Goal: Task Accomplishment & Management: Manage account settings

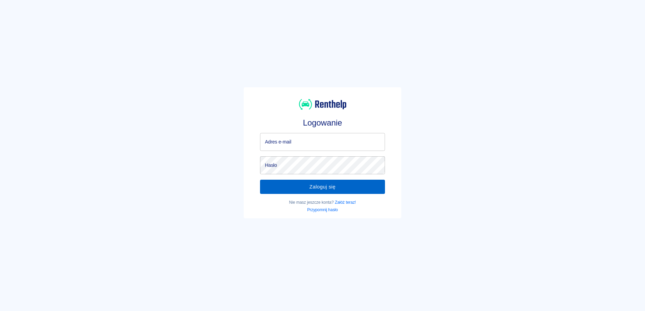
type input "[EMAIL_ADDRESS][DOMAIN_NAME]"
click at [326, 185] on button "Zaloguj się" at bounding box center [322, 187] width 125 height 14
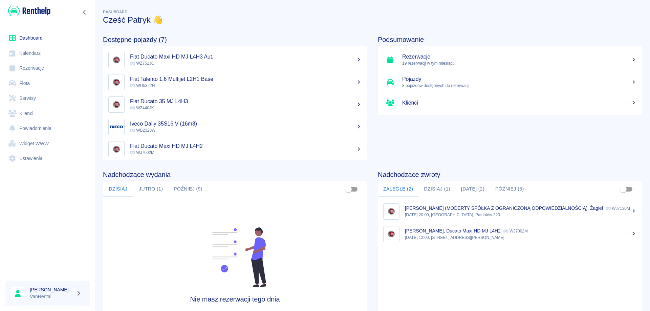
click at [32, 112] on link "Klienci" at bounding box center [47, 113] width 84 height 15
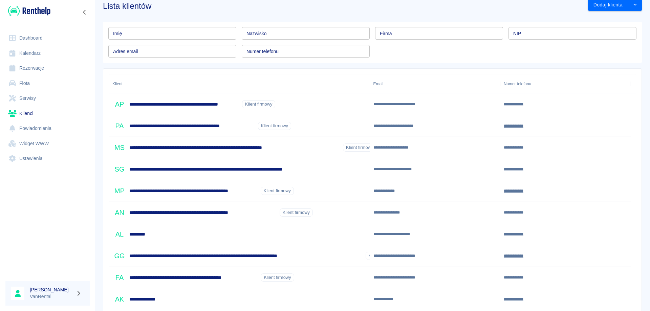
scroll to position [12, 0]
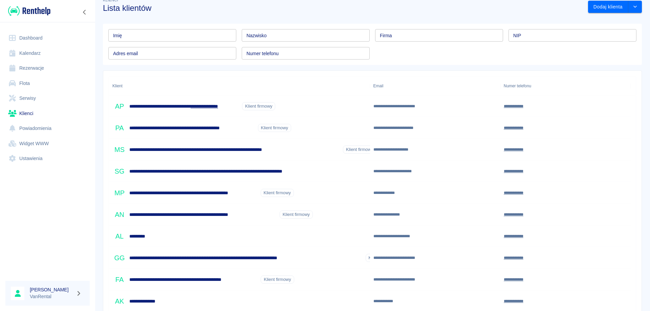
click at [41, 69] on link "Rezerwacje" at bounding box center [47, 68] width 84 height 15
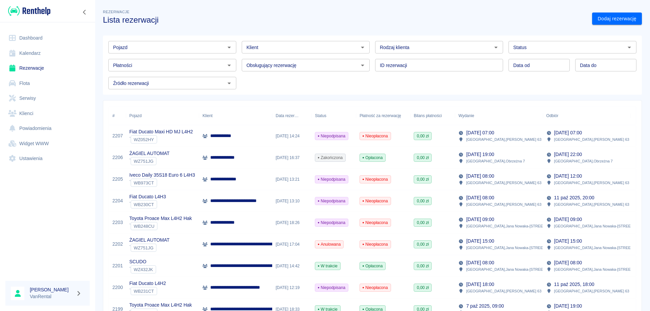
click at [38, 54] on link "Kalendarz" at bounding box center [47, 53] width 84 height 15
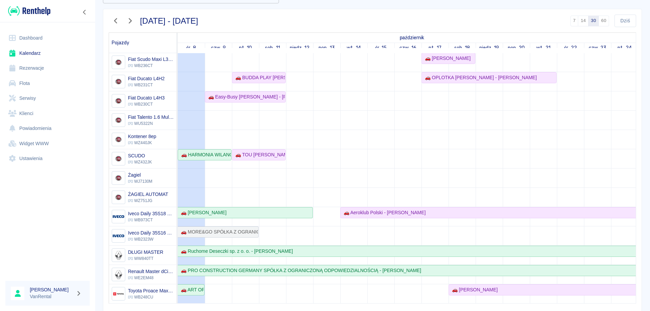
scroll to position [65, 0]
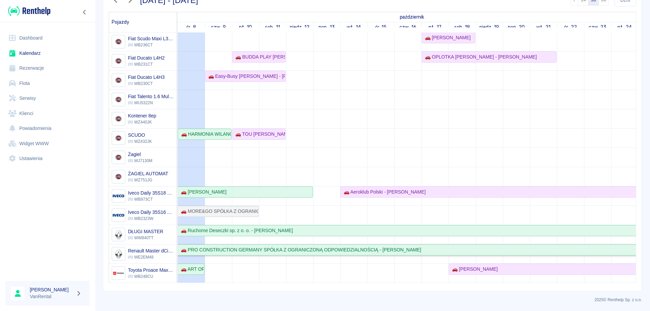
click at [214, 246] on div "🚗 PRO CONSTRUCTION GERMANY SPÓŁKA Z OGRANICZONĄ ODPOWIEDZIALNOŚCIĄ - [PERSON_NA…" at bounding box center [299, 249] width 243 height 7
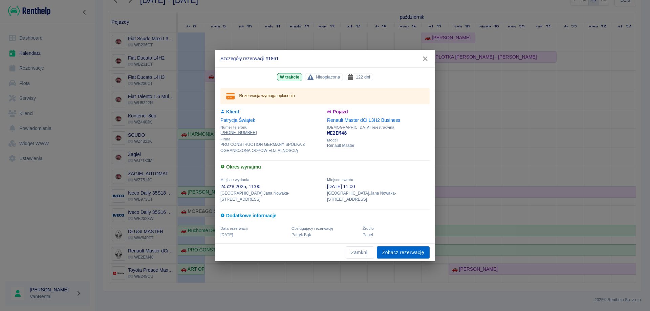
click at [390, 250] on link "Zobacz rezerwację" at bounding box center [403, 252] width 53 height 13
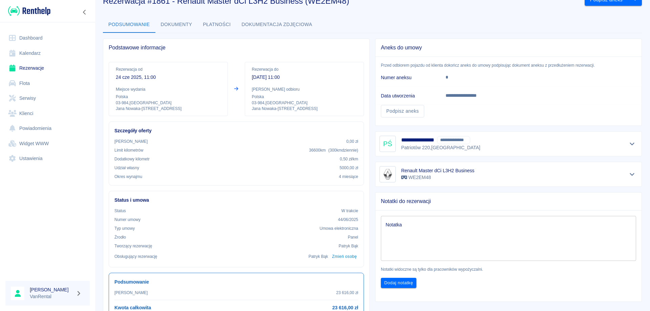
scroll to position [34, 0]
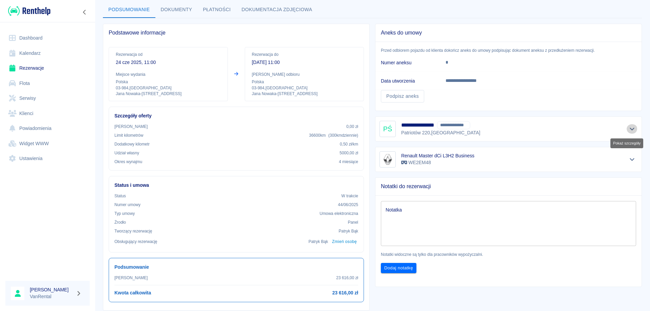
click at [630, 129] on icon "Pokaż szczegóły" at bounding box center [632, 129] width 5 height 3
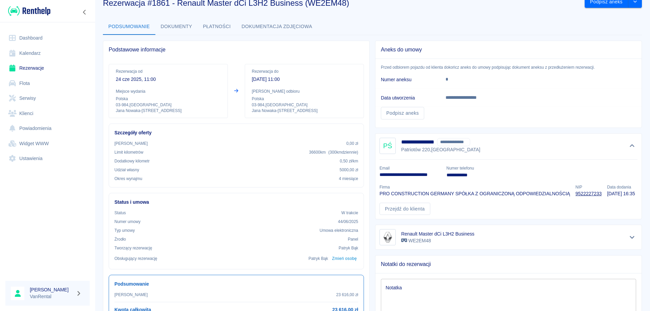
scroll to position [0, 0]
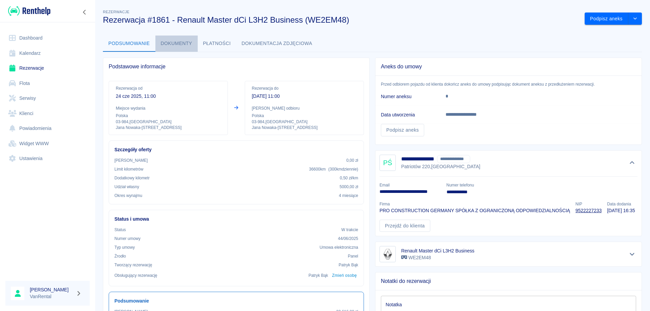
click at [177, 45] on button "Dokumenty" at bounding box center [176, 44] width 42 height 16
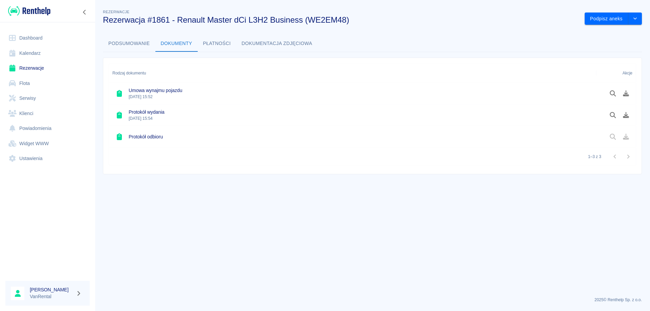
click at [118, 92] on icon at bounding box center [119, 93] width 5 height 7
click at [625, 91] on icon "Pobierz dokument" at bounding box center [626, 93] width 8 height 6
